Goal: Check status: Check status

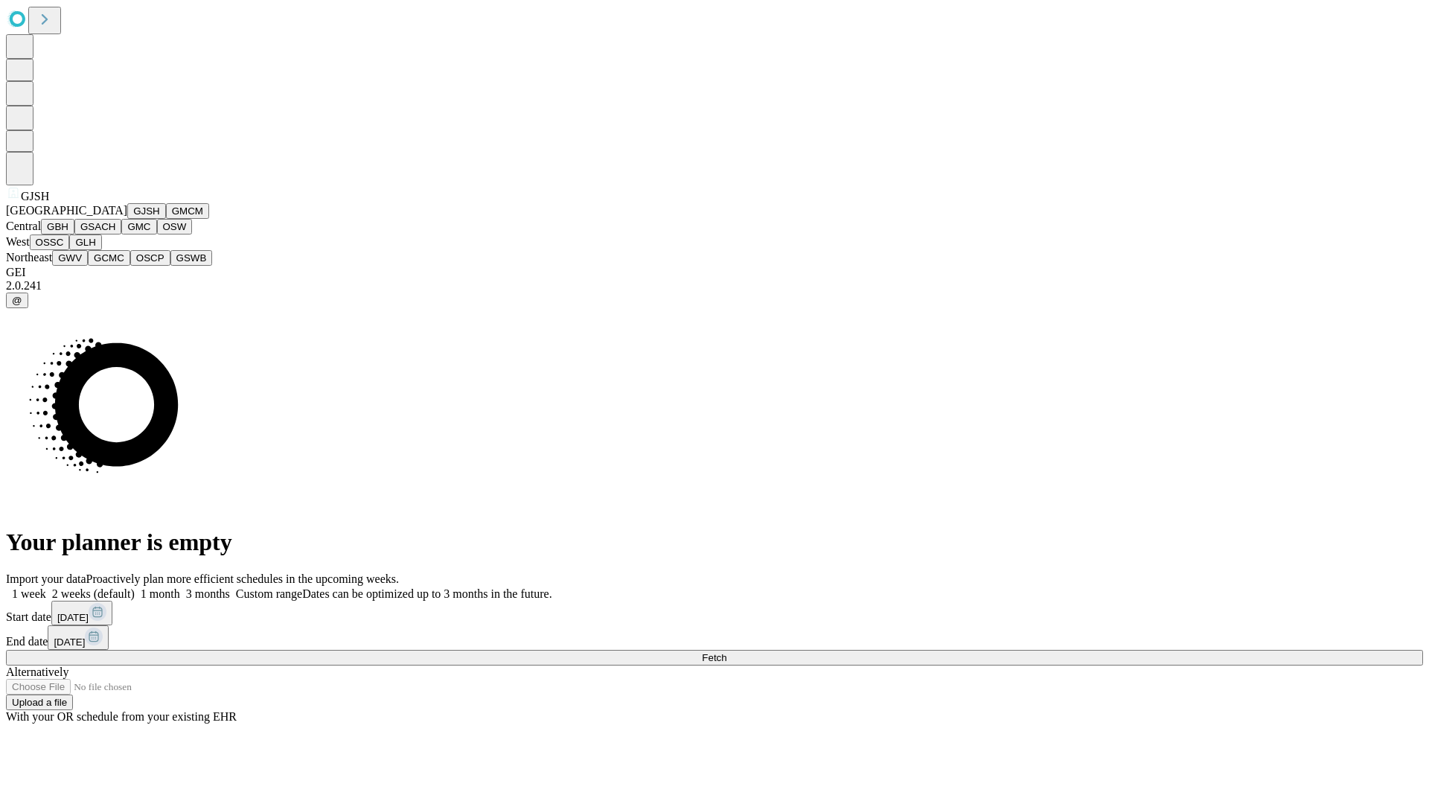
click at [127, 219] on button "GJSH" at bounding box center [146, 211] width 39 height 16
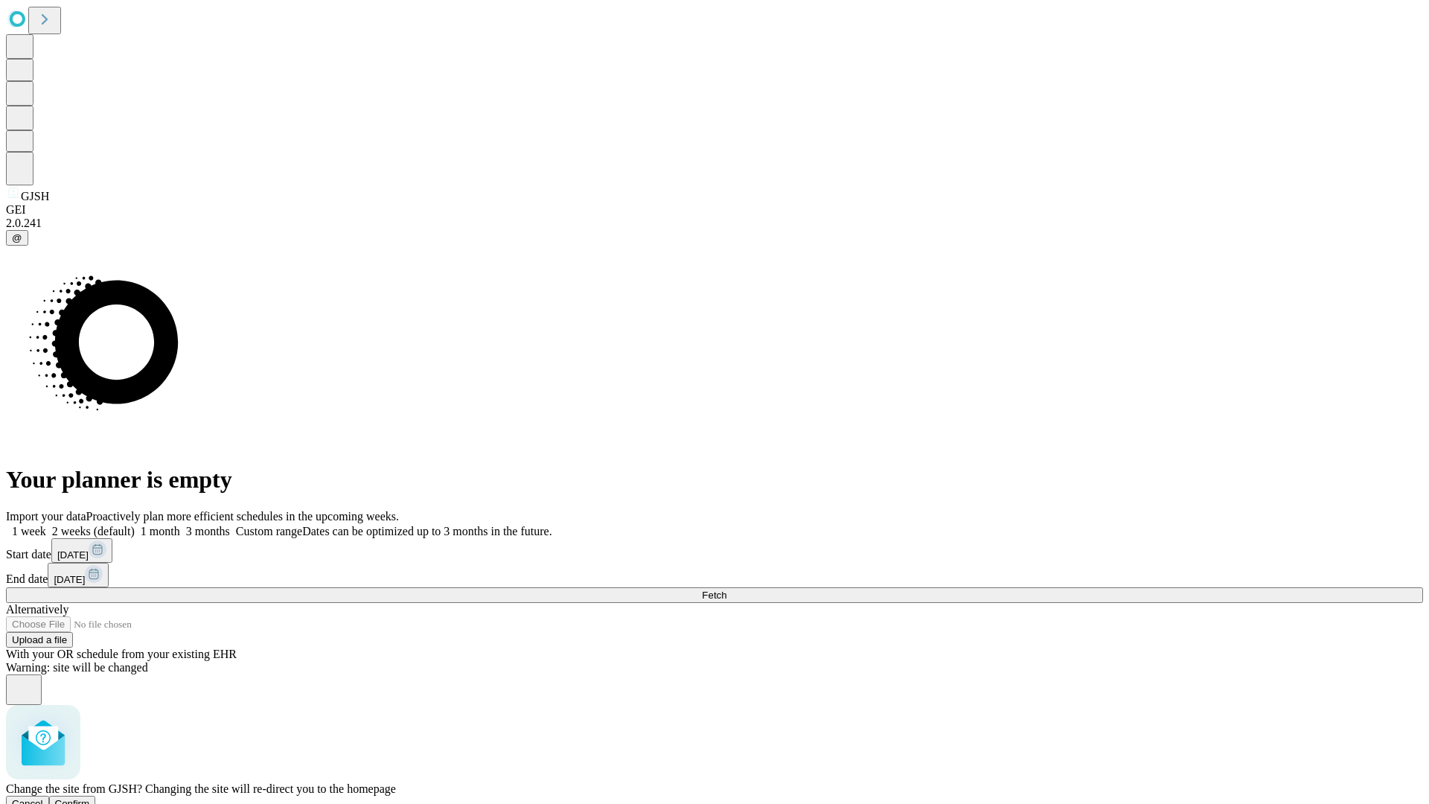
click at [90, 798] on span "Confirm" at bounding box center [72, 803] width 35 height 11
click at [135, 525] on label "2 weeks (default)" at bounding box center [90, 531] width 89 height 13
click at [726, 589] on span "Fetch" at bounding box center [714, 594] width 25 height 11
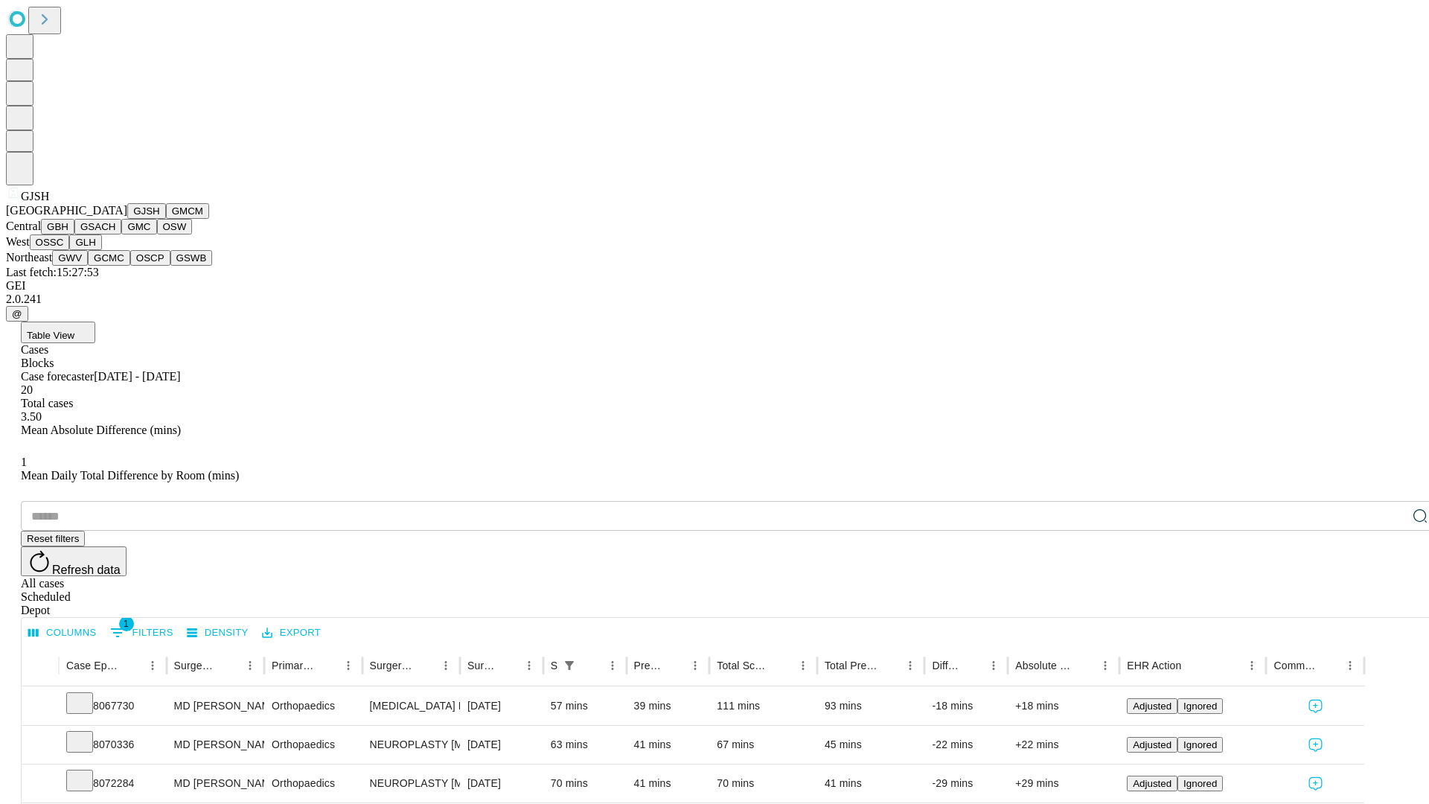
click at [166, 219] on button "GMCM" at bounding box center [187, 211] width 43 height 16
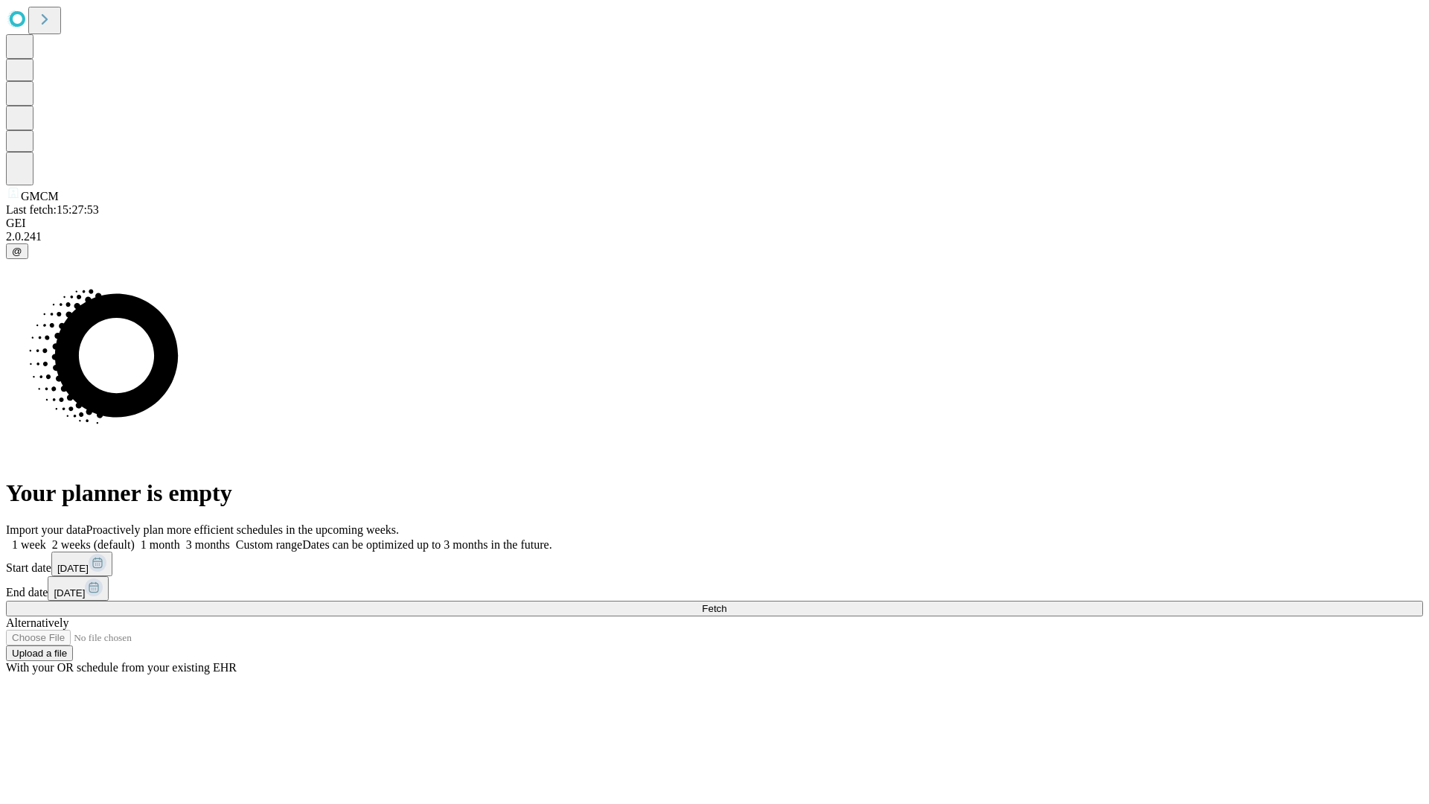
click at [135, 538] on label "2 weeks (default)" at bounding box center [90, 544] width 89 height 13
click at [726, 603] on span "Fetch" at bounding box center [714, 608] width 25 height 11
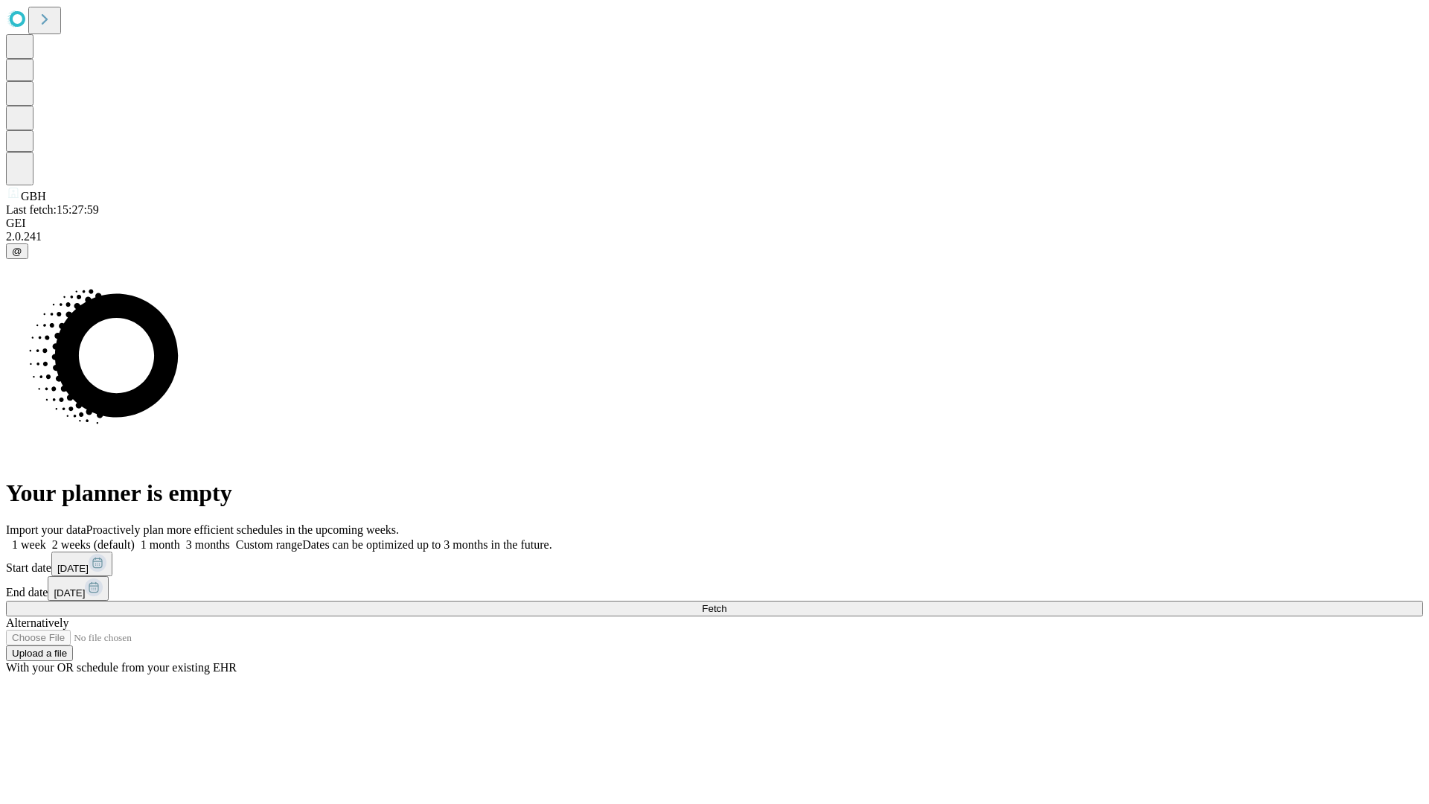
click at [135, 538] on label "2 weeks (default)" at bounding box center [90, 544] width 89 height 13
click at [726, 603] on span "Fetch" at bounding box center [714, 608] width 25 height 11
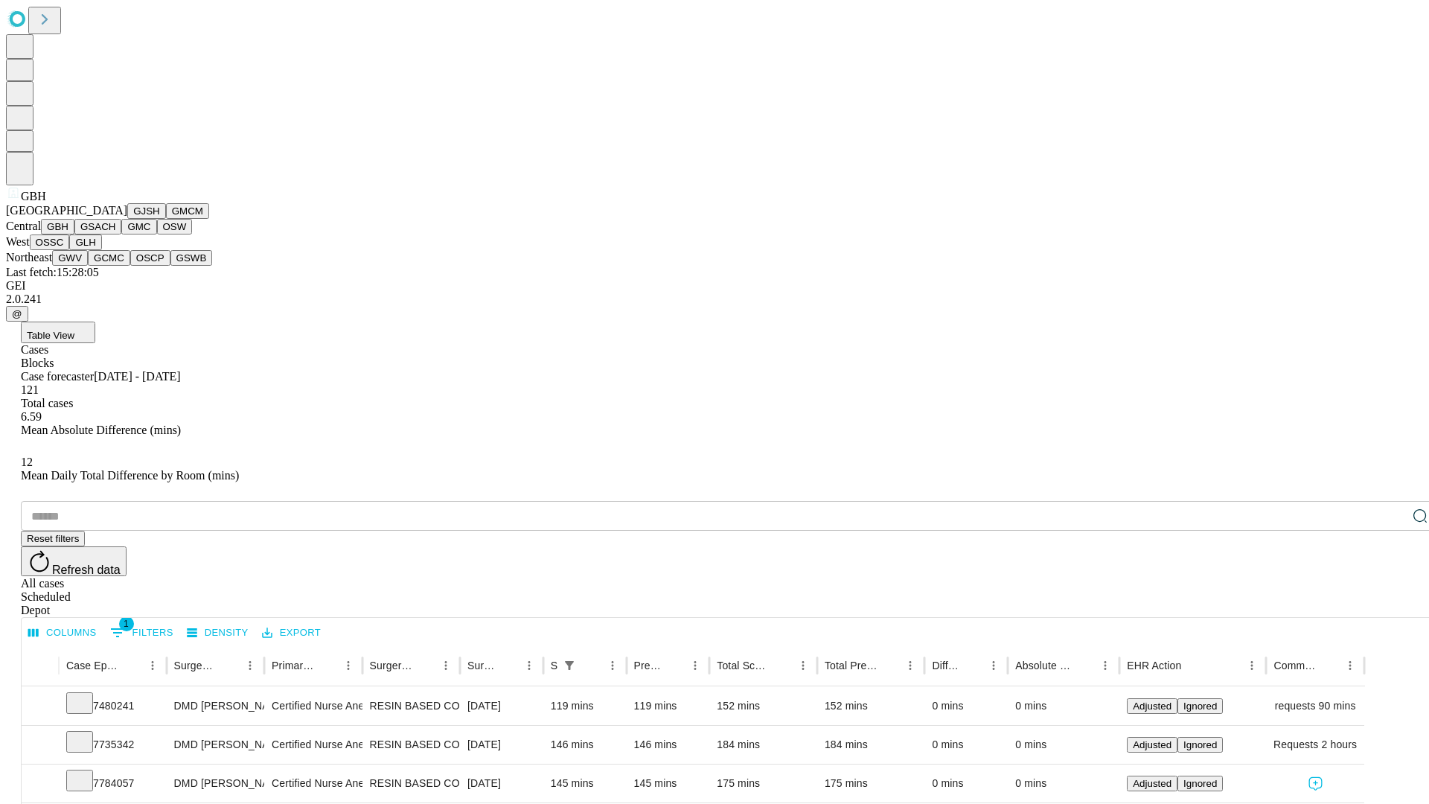
click at [115, 234] on button "GSACH" at bounding box center [97, 227] width 47 height 16
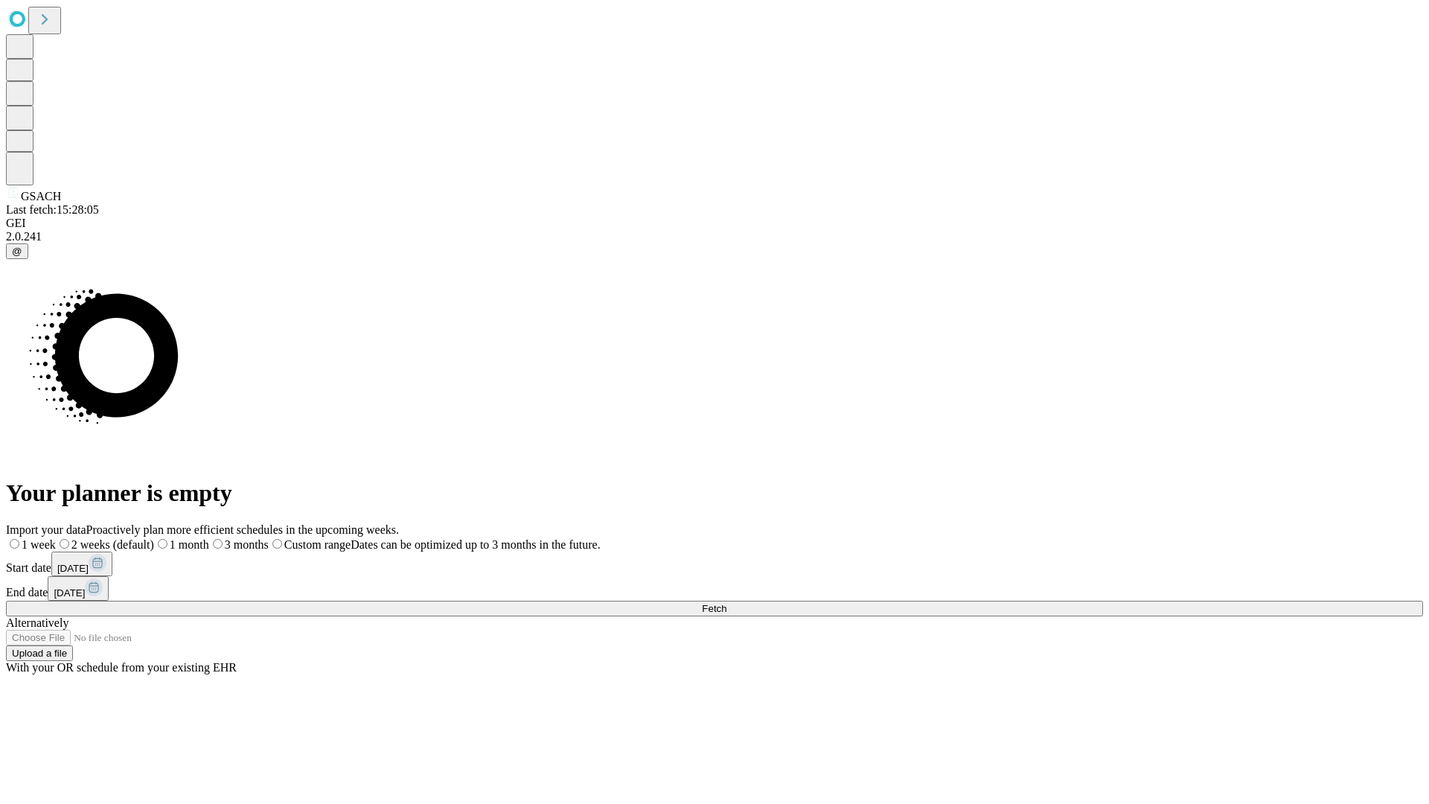
click at [154, 538] on label "2 weeks (default)" at bounding box center [105, 544] width 98 height 13
click at [726, 603] on span "Fetch" at bounding box center [714, 608] width 25 height 11
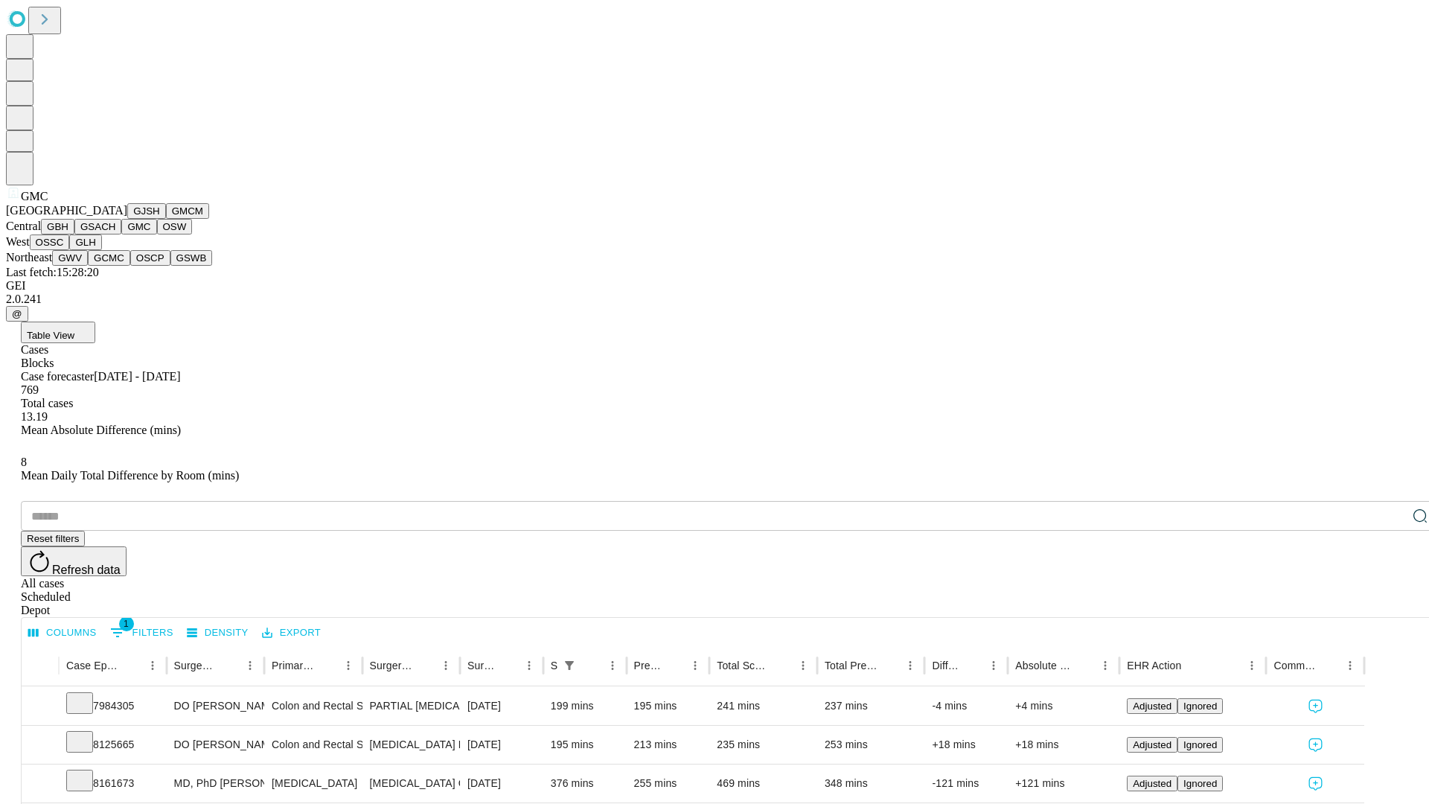
click at [157, 234] on button "OSW" at bounding box center [175, 227] width 36 height 16
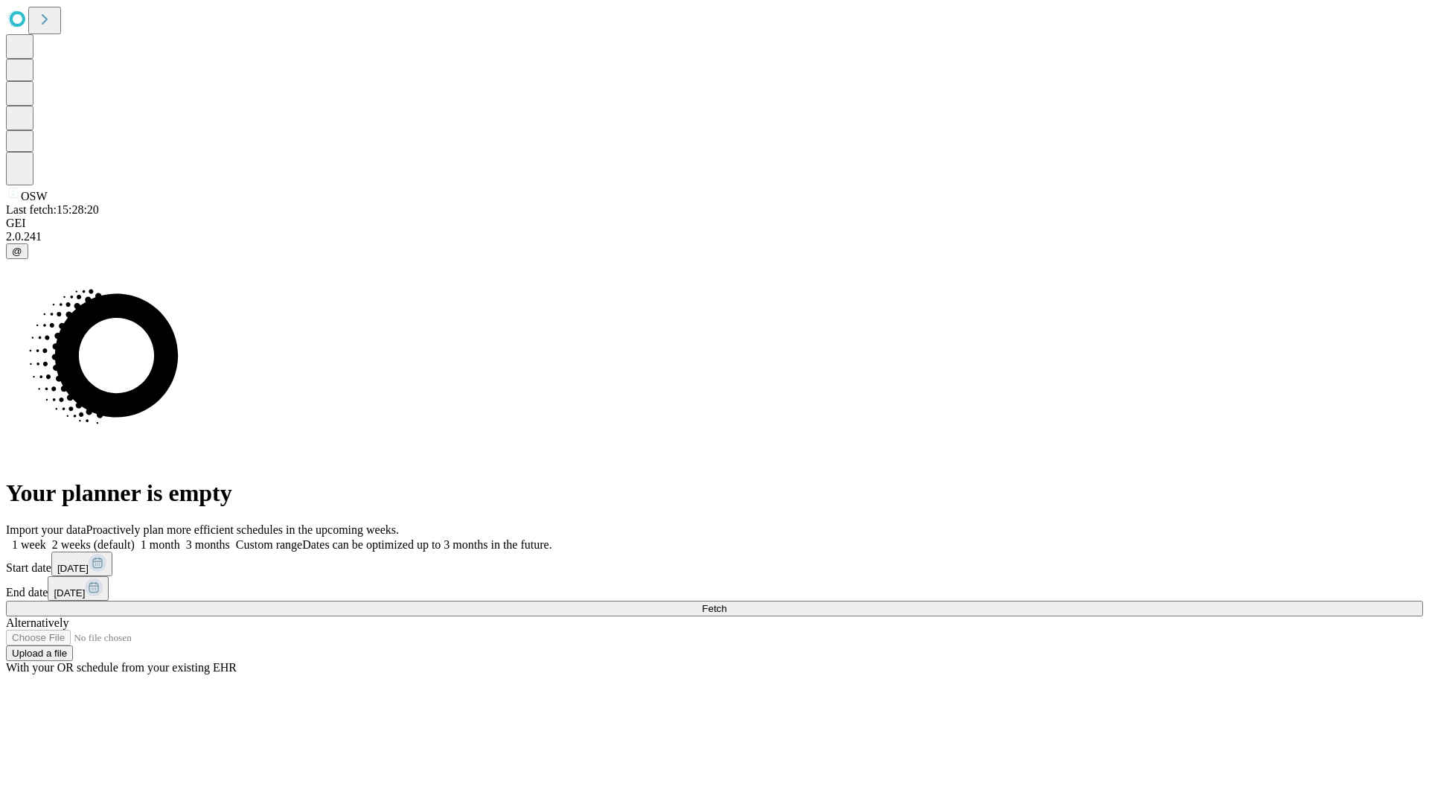
click at [135, 538] on label "2 weeks (default)" at bounding box center [90, 544] width 89 height 13
click at [726, 603] on span "Fetch" at bounding box center [714, 608] width 25 height 11
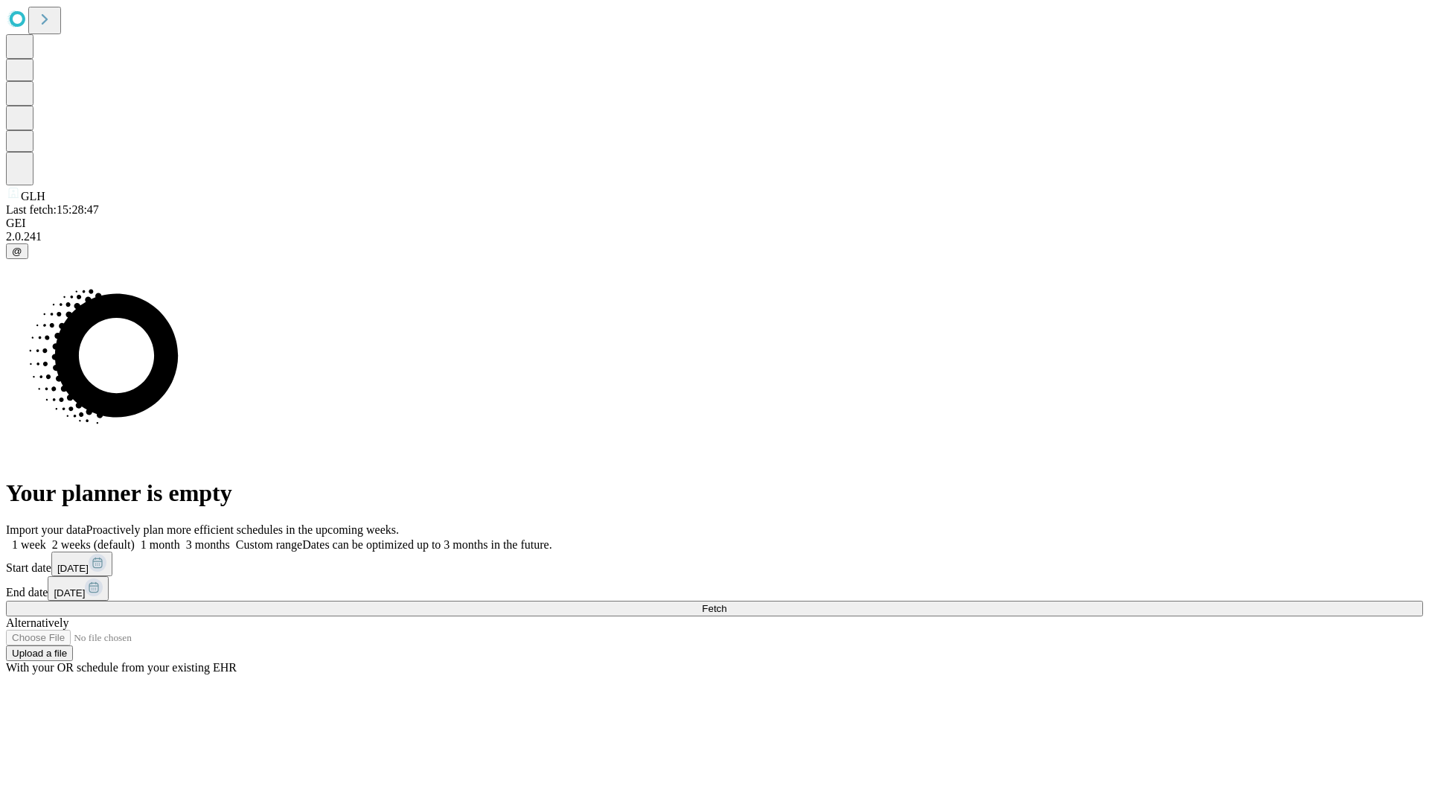
click at [135, 538] on label "2 weeks (default)" at bounding box center [90, 544] width 89 height 13
click at [726, 603] on span "Fetch" at bounding box center [714, 608] width 25 height 11
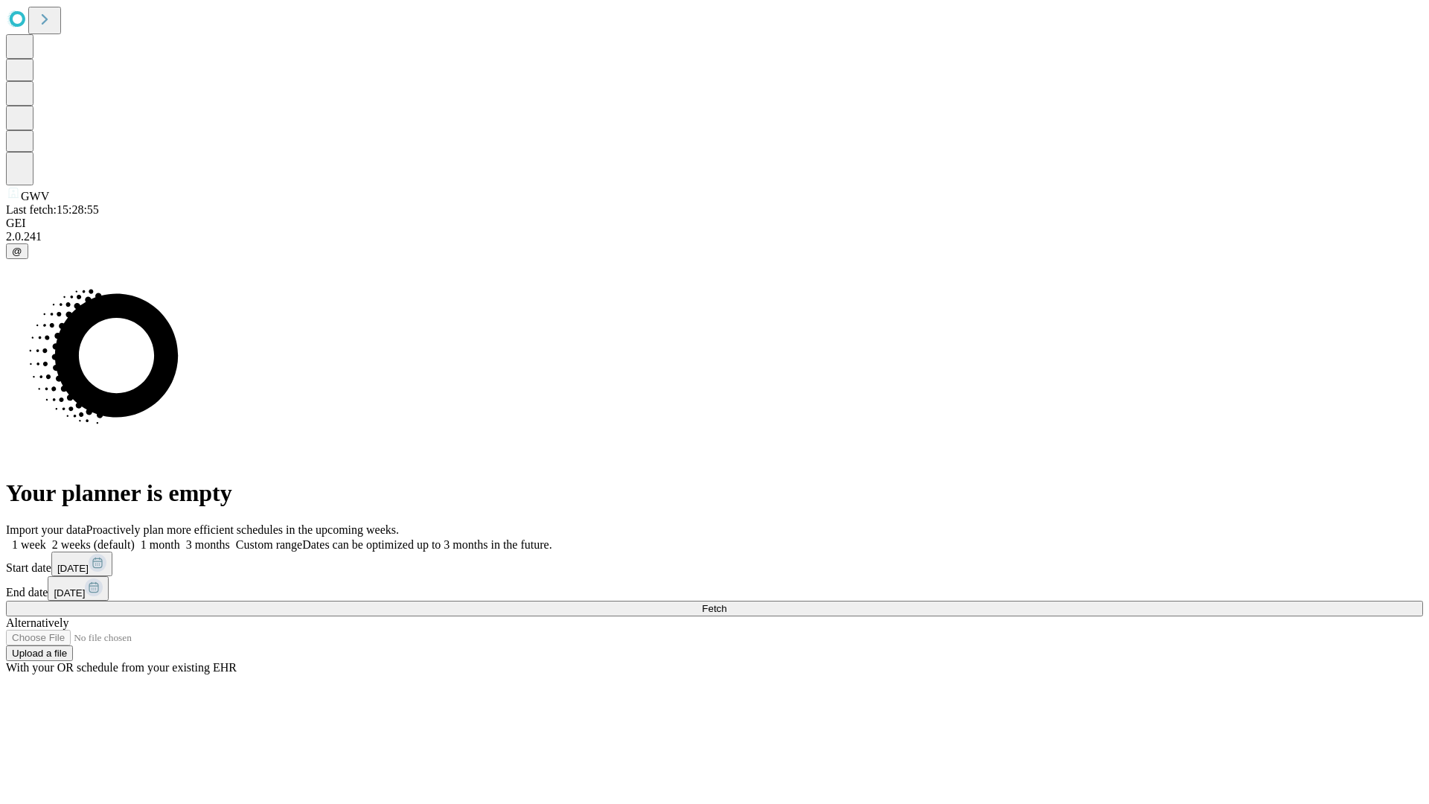
click at [135, 538] on label "2 weeks (default)" at bounding box center [90, 544] width 89 height 13
click at [726, 603] on span "Fetch" at bounding box center [714, 608] width 25 height 11
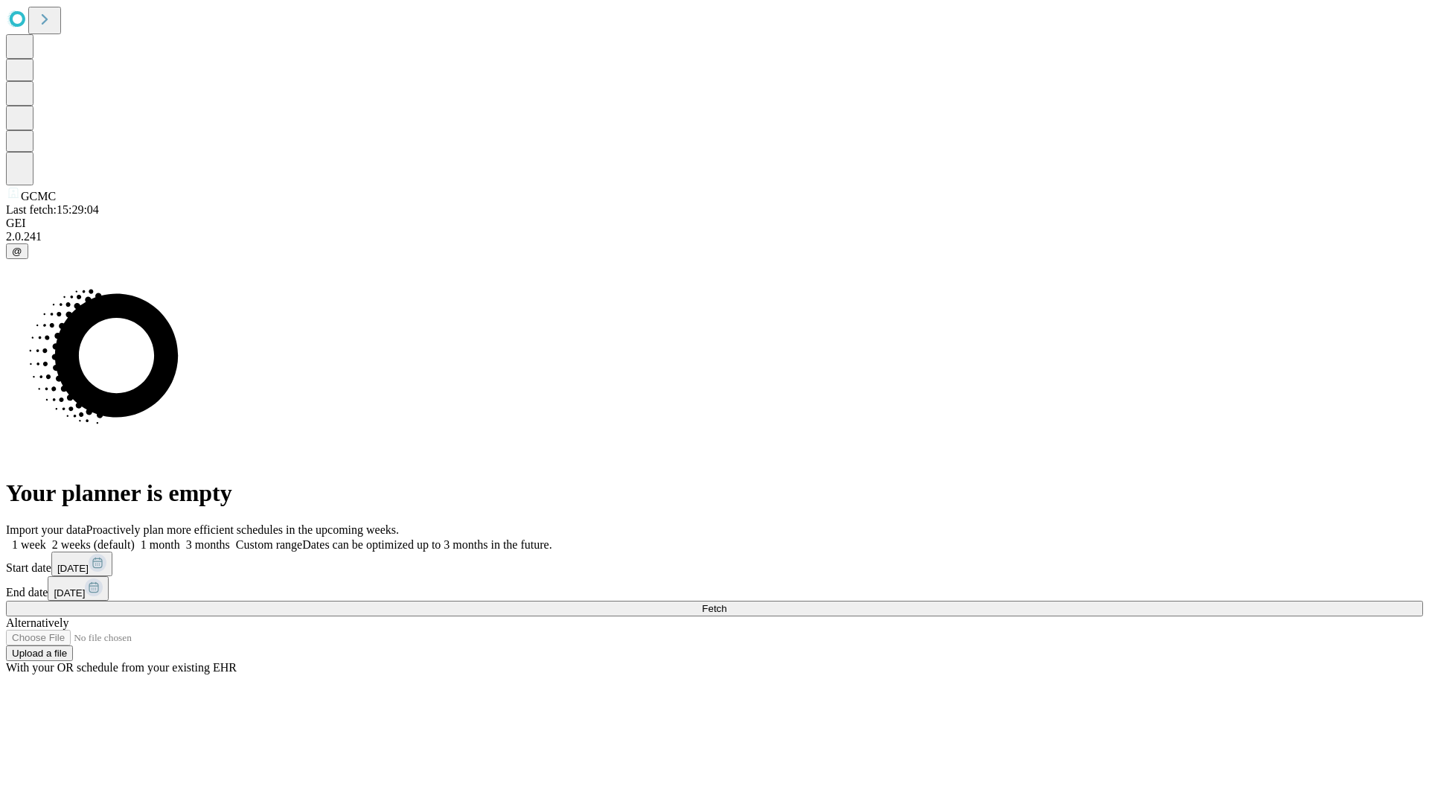
click at [135, 538] on label "2 weeks (default)" at bounding box center [90, 544] width 89 height 13
click at [726, 603] on span "Fetch" at bounding box center [714, 608] width 25 height 11
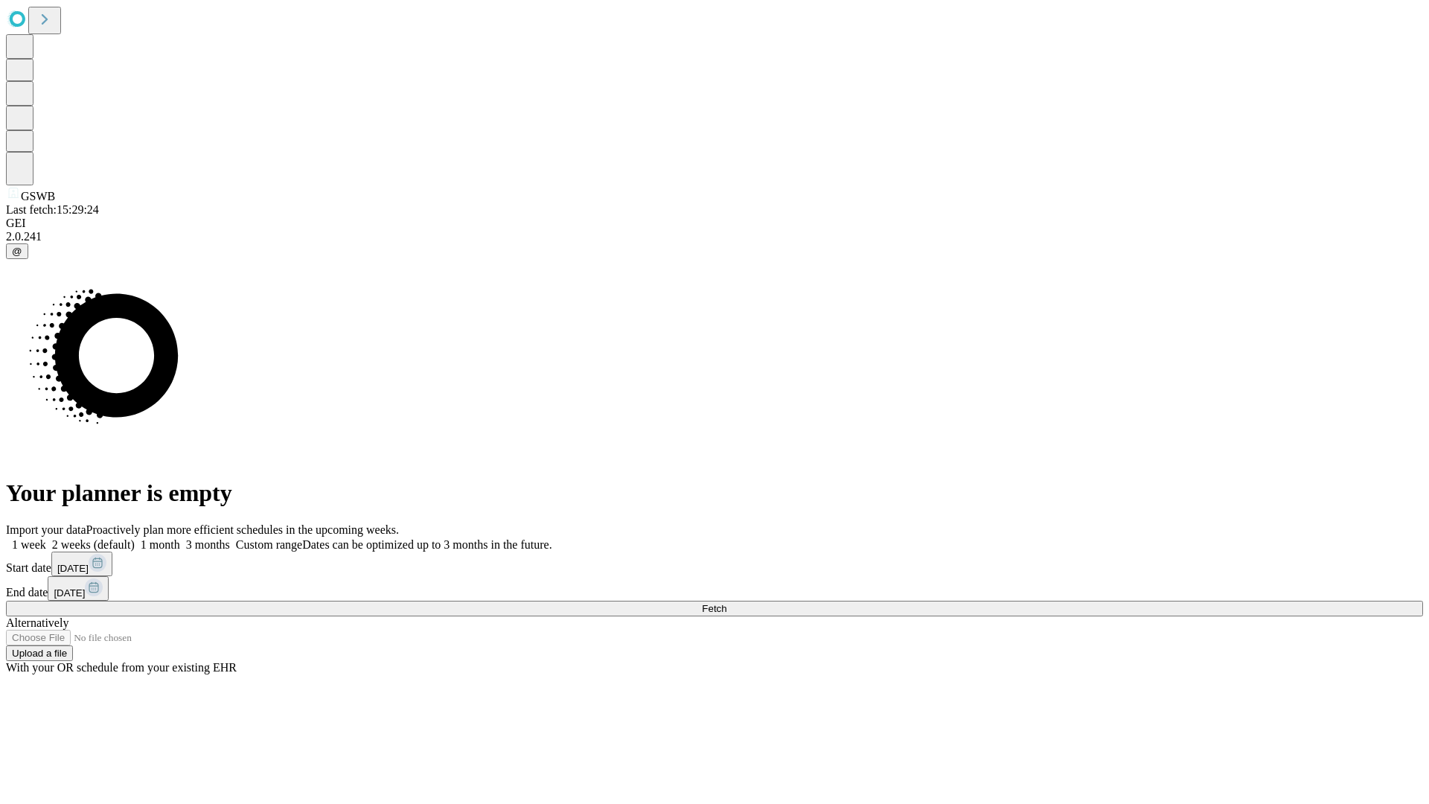
click at [135, 538] on label "2 weeks (default)" at bounding box center [90, 544] width 89 height 13
click at [726, 603] on span "Fetch" at bounding box center [714, 608] width 25 height 11
